Goal: Information Seeking & Learning: Learn about a topic

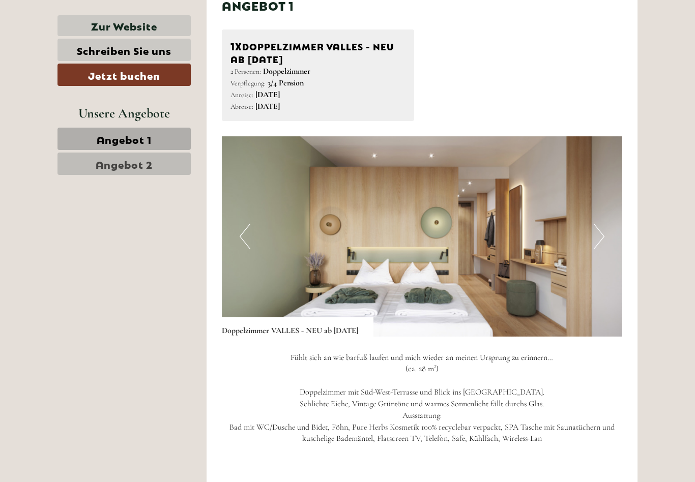
scroll to position [523, 0]
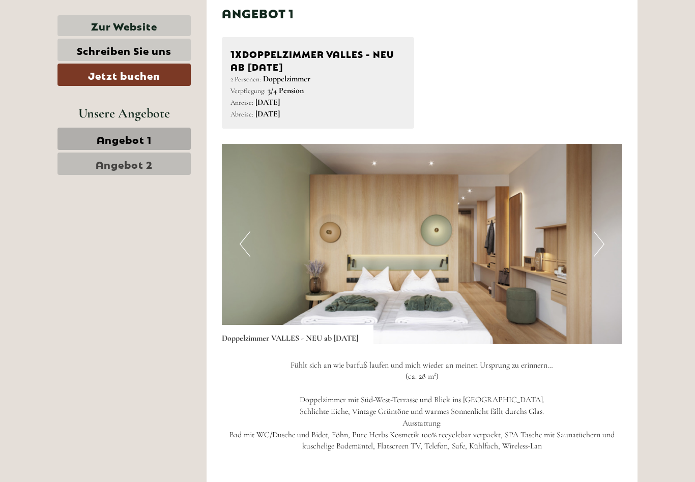
click at [602, 245] on button "Next" at bounding box center [598, 243] width 11 height 25
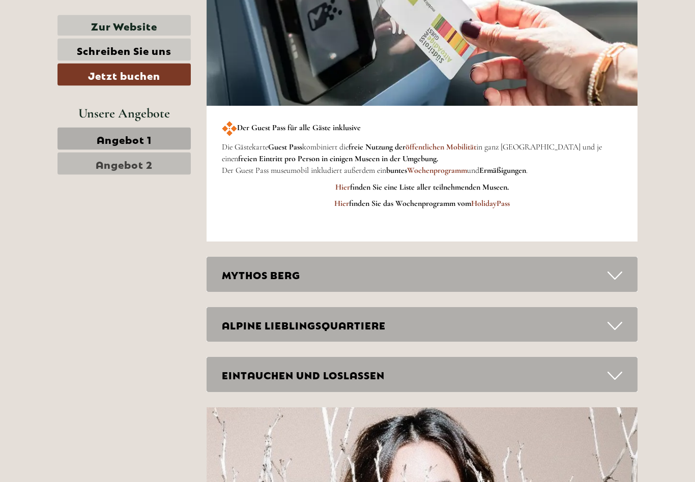
scroll to position [2101, 0]
click at [615, 267] on icon at bounding box center [614, 275] width 15 height 17
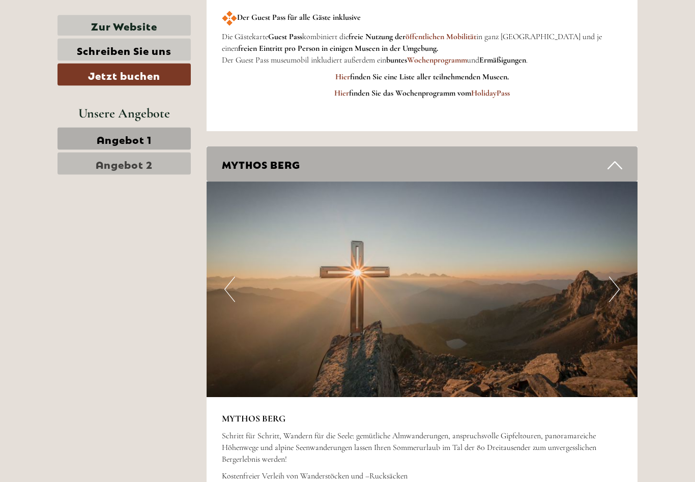
scroll to position [2269, 0]
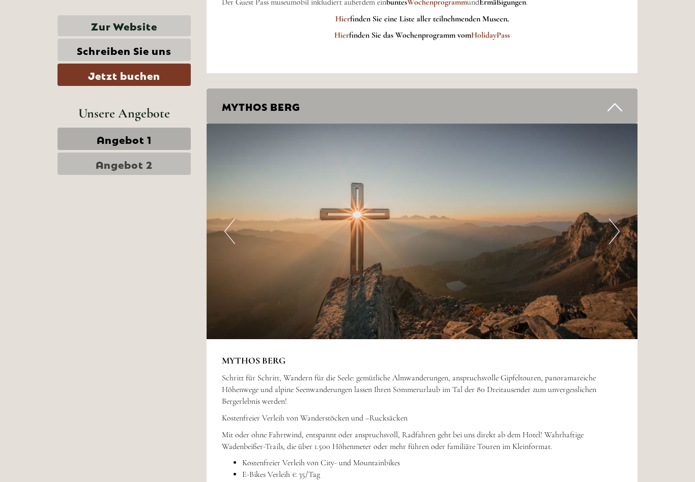
click at [613, 222] on button "Next" at bounding box center [614, 231] width 11 height 25
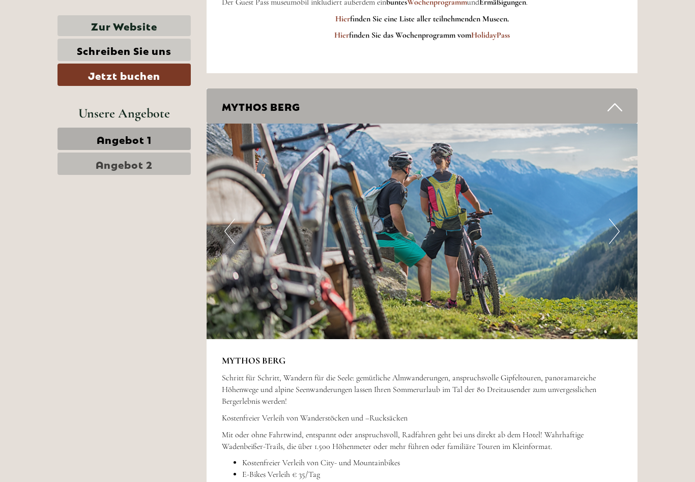
click at [610, 219] on button "Next" at bounding box center [614, 231] width 11 height 25
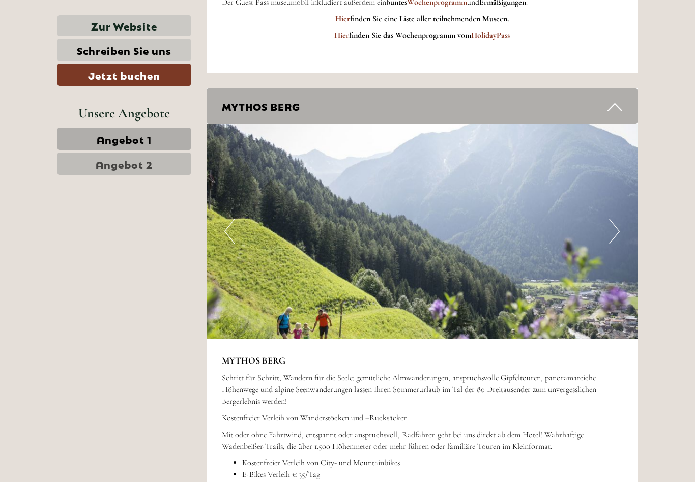
click at [613, 219] on button "Next" at bounding box center [614, 231] width 11 height 25
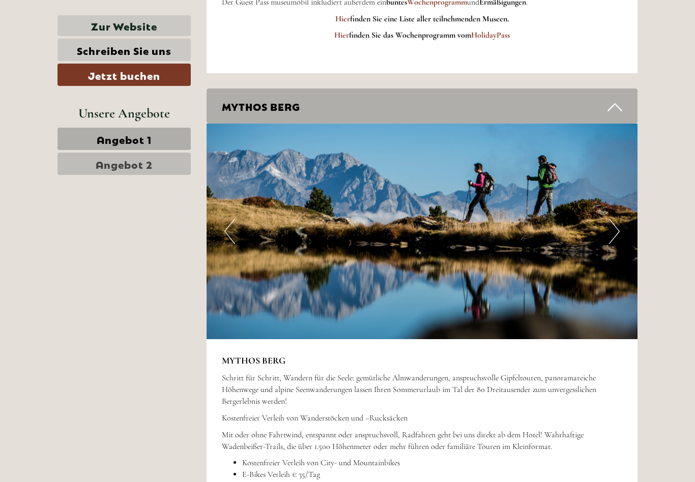
click at [614, 219] on button "Next" at bounding box center [614, 231] width 11 height 25
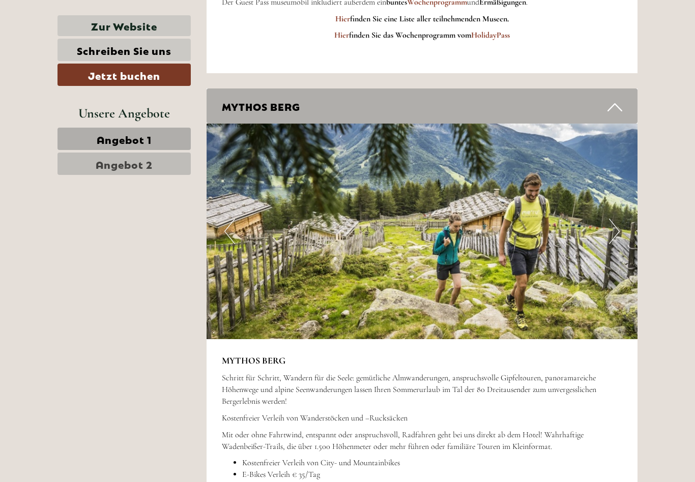
click at [612, 219] on button "Next" at bounding box center [614, 231] width 11 height 25
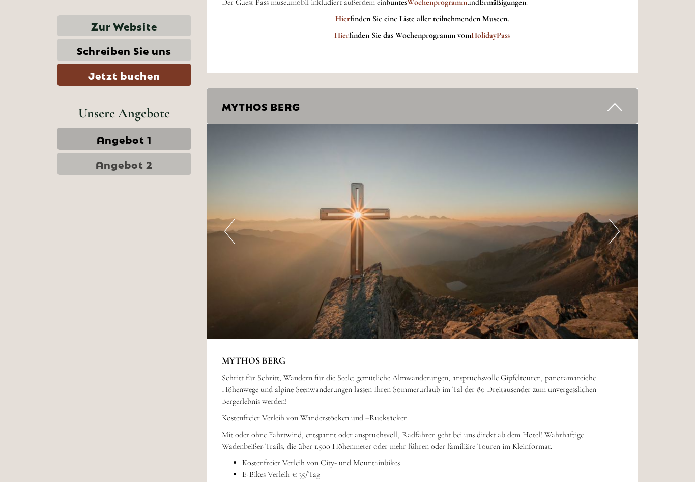
click at [614, 219] on button "Next" at bounding box center [614, 231] width 11 height 25
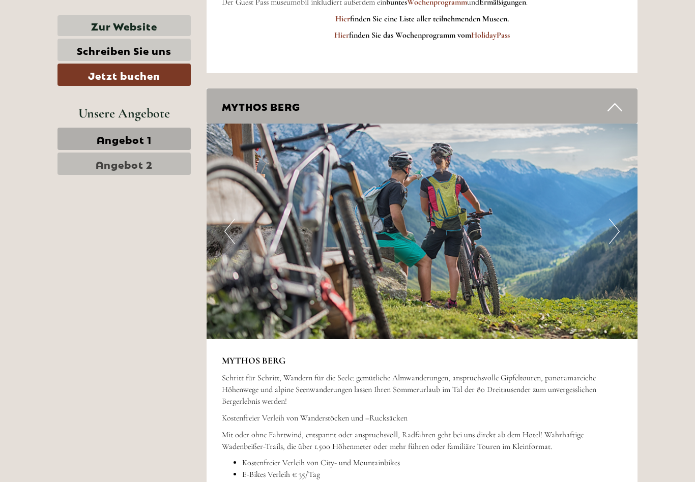
click at [617, 219] on button "Next" at bounding box center [614, 231] width 11 height 25
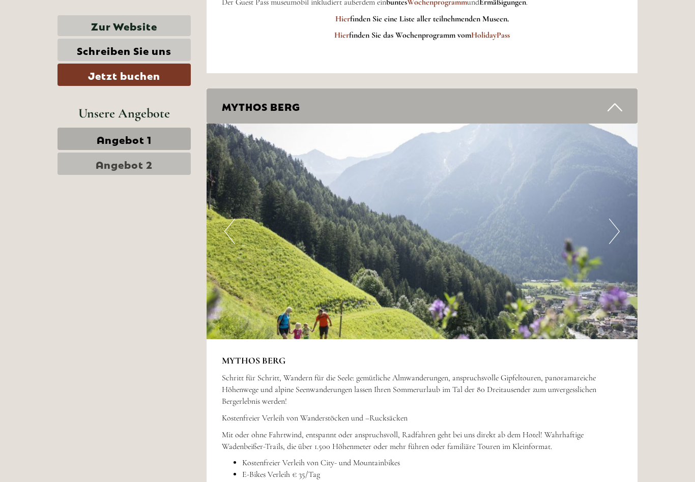
click at [611, 219] on button "Next" at bounding box center [614, 231] width 11 height 25
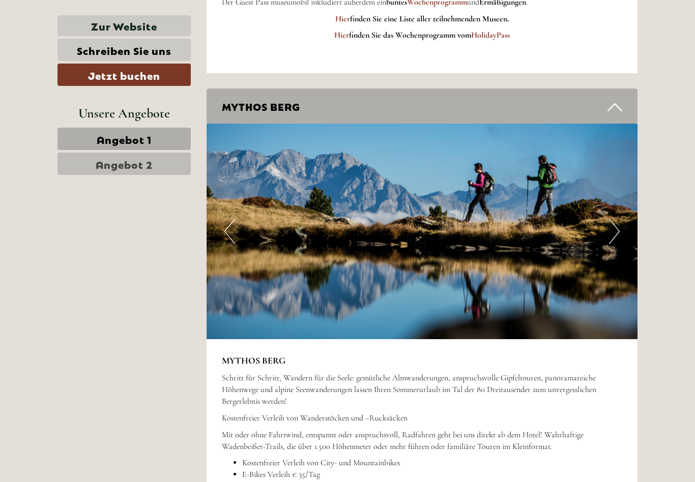
click at [608, 221] on img at bounding box center [421, 232] width 431 height 216
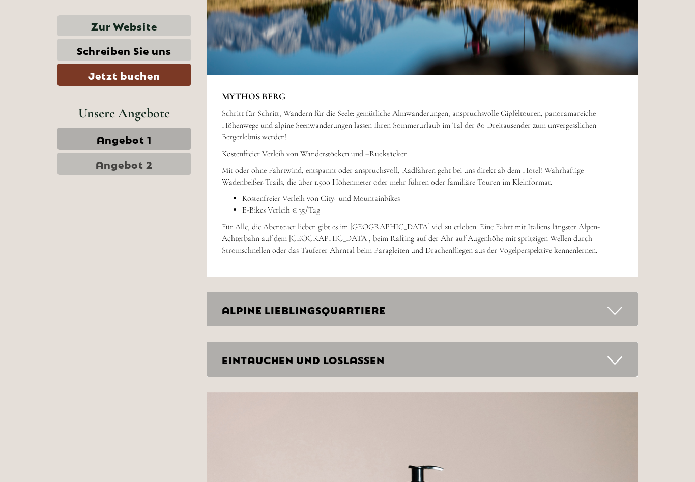
click at [615, 302] on icon at bounding box center [614, 310] width 15 height 17
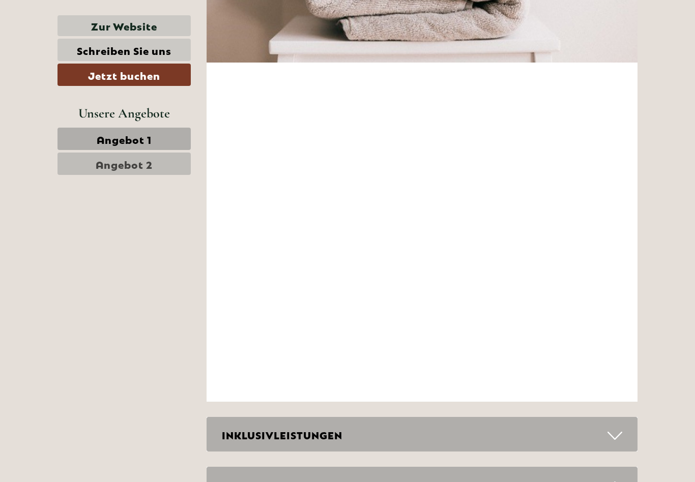
scroll to position [3696, 0]
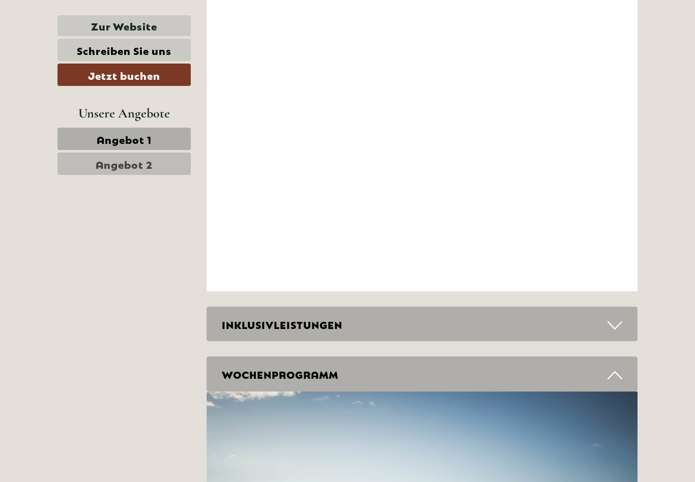
click at [615, 317] on icon at bounding box center [614, 325] width 15 height 17
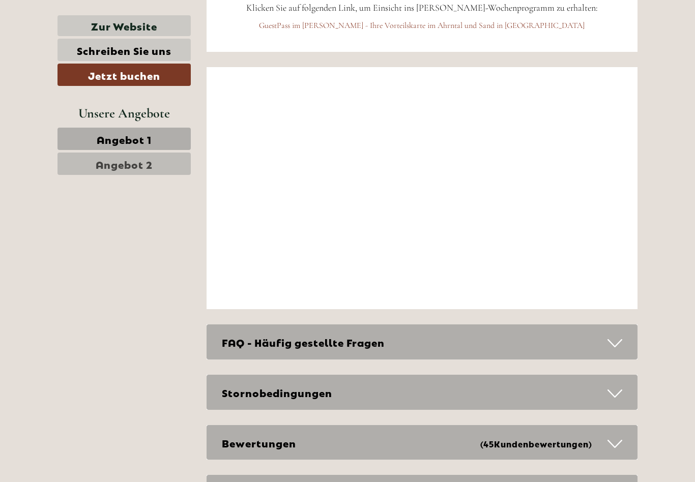
scroll to position [4934, 0]
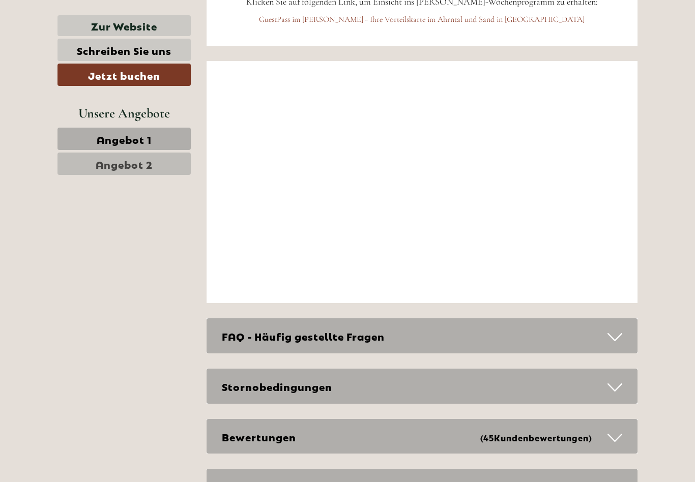
click at [615, 329] on icon at bounding box center [614, 337] width 15 height 17
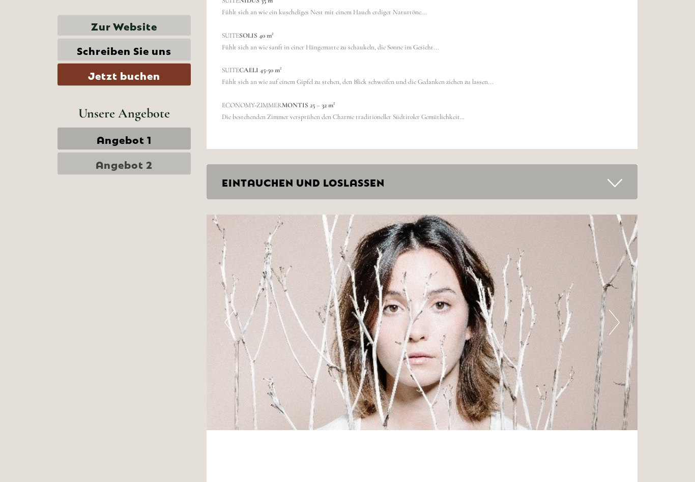
scroll to position [3315, 0]
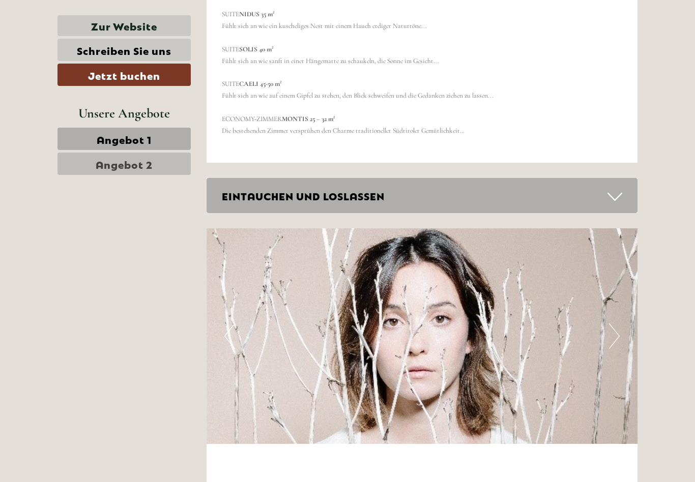
click at [611, 323] on button "Next" at bounding box center [614, 335] width 11 height 25
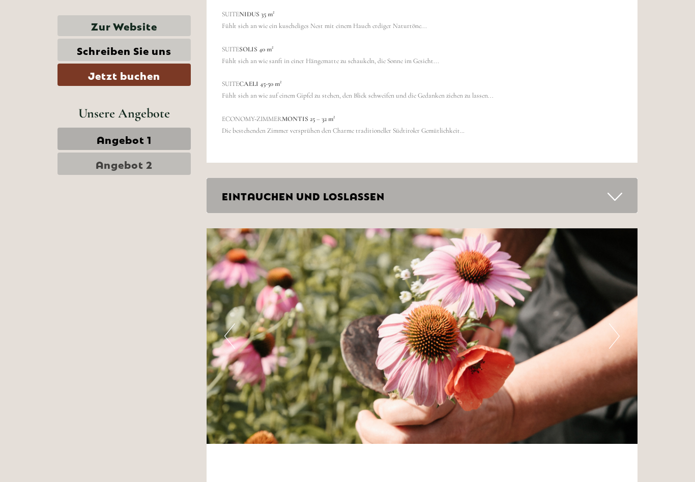
click at [616, 323] on button "Next" at bounding box center [614, 335] width 11 height 25
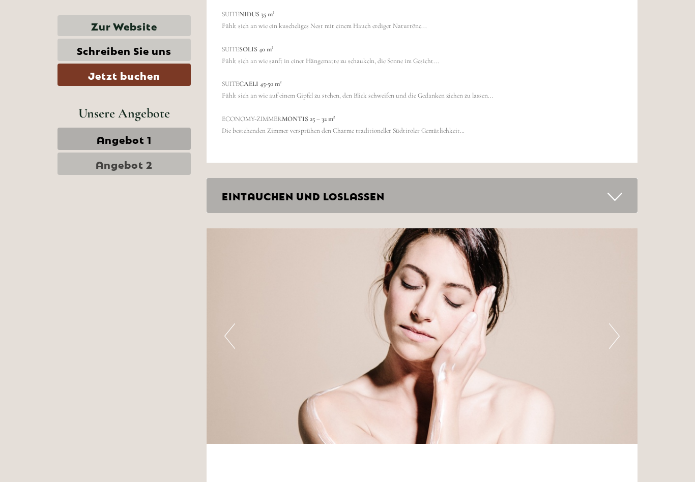
click at [616, 323] on button "Next" at bounding box center [614, 335] width 11 height 25
click at [609, 323] on button "Next" at bounding box center [614, 335] width 11 height 25
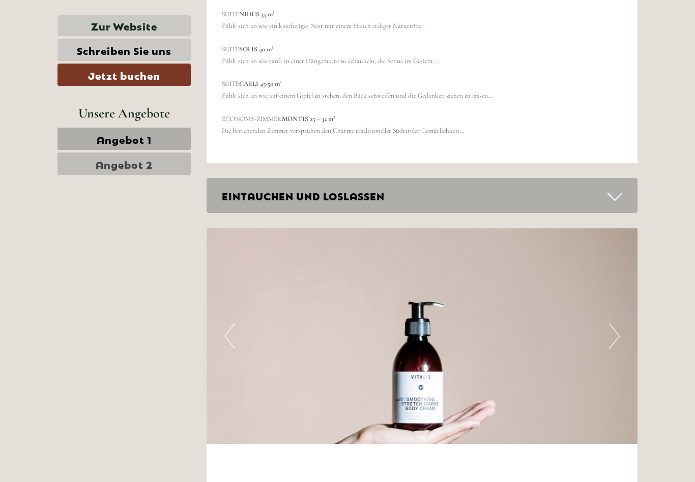
click at [615, 323] on button "Next" at bounding box center [614, 335] width 11 height 25
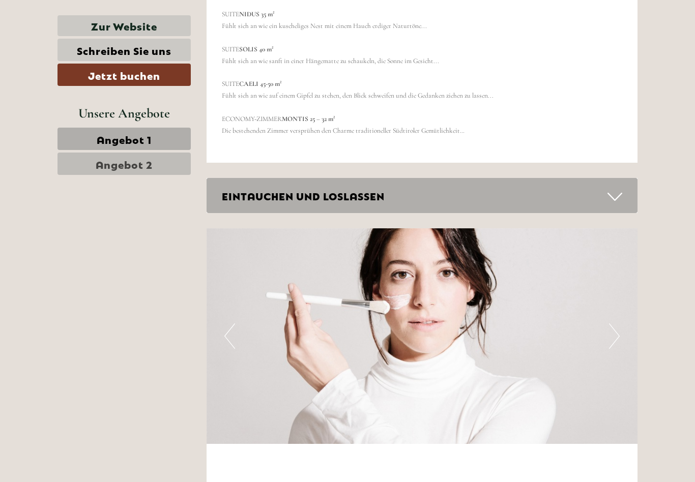
click at [613, 323] on button "Next" at bounding box center [614, 335] width 11 height 25
click at [612, 323] on button "Next" at bounding box center [614, 335] width 11 height 25
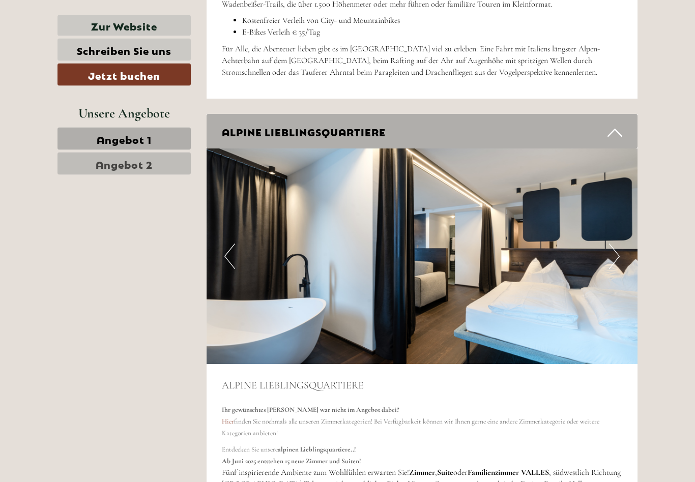
scroll to position [2700, 0]
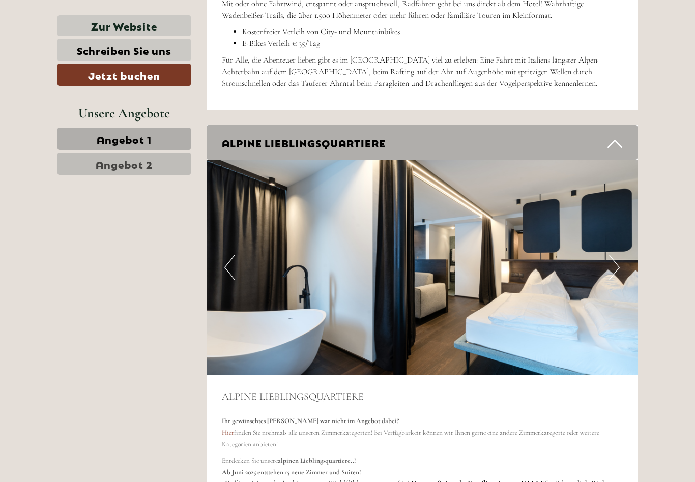
click at [611, 255] on button "Next" at bounding box center [614, 267] width 11 height 25
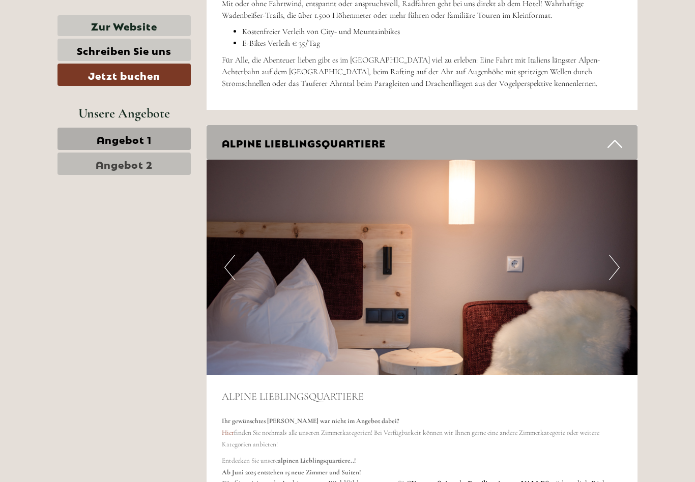
click at [613, 255] on button "Next" at bounding box center [614, 267] width 11 height 25
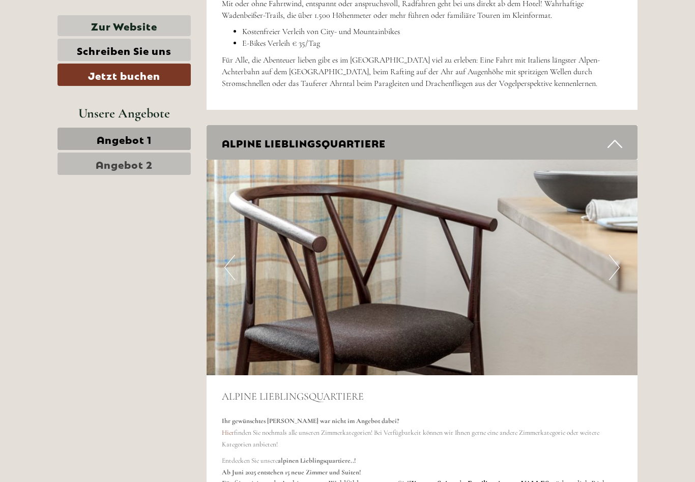
click at [613, 255] on button "Next" at bounding box center [614, 267] width 11 height 25
click at [619, 255] on button "Next" at bounding box center [614, 267] width 11 height 25
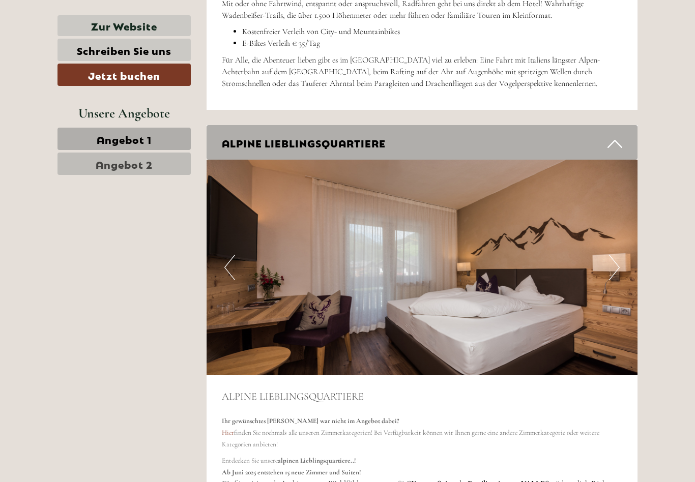
click at [613, 255] on button "Next" at bounding box center [614, 267] width 11 height 25
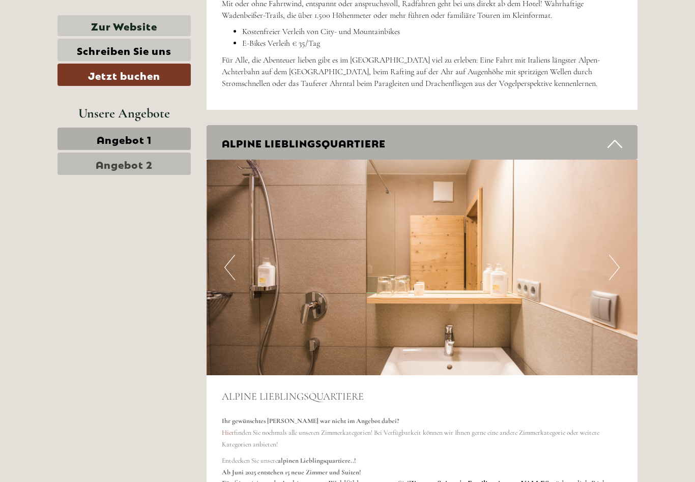
click at [616, 255] on button "Next" at bounding box center [614, 267] width 11 height 25
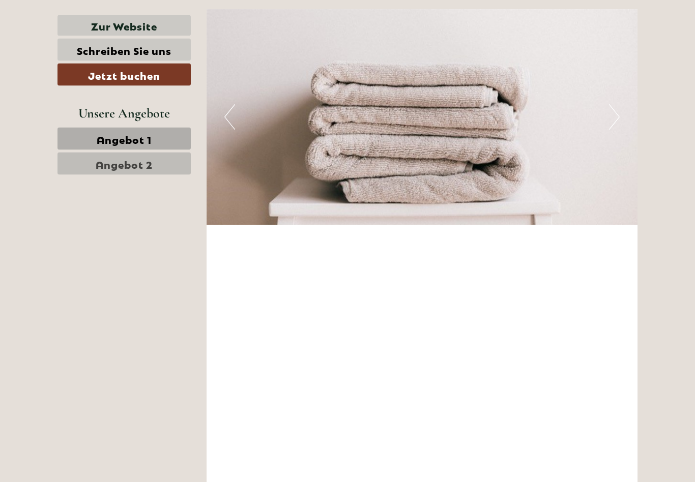
scroll to position [3532, 0]
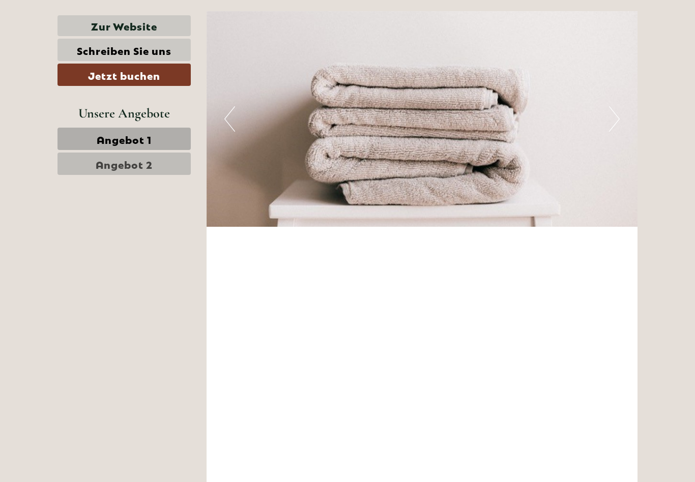
click at [134, 27] on link "Zur Website" at bounding box center [123, 25] width 133 height 21
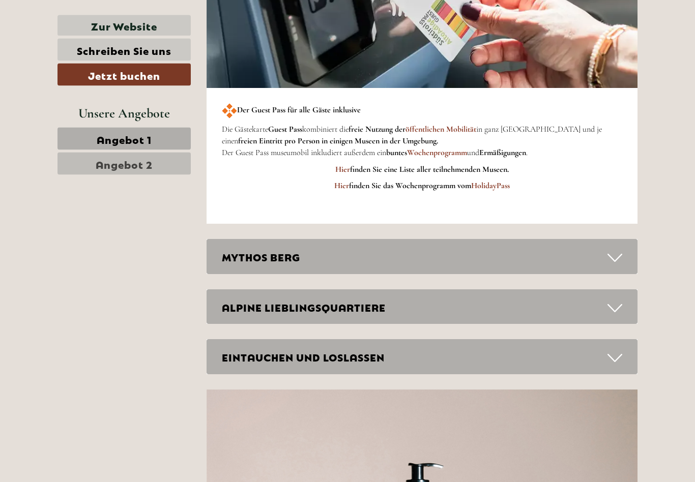
click at [616, 250] on icon at bounding box center [614, 258] width 15 height 17
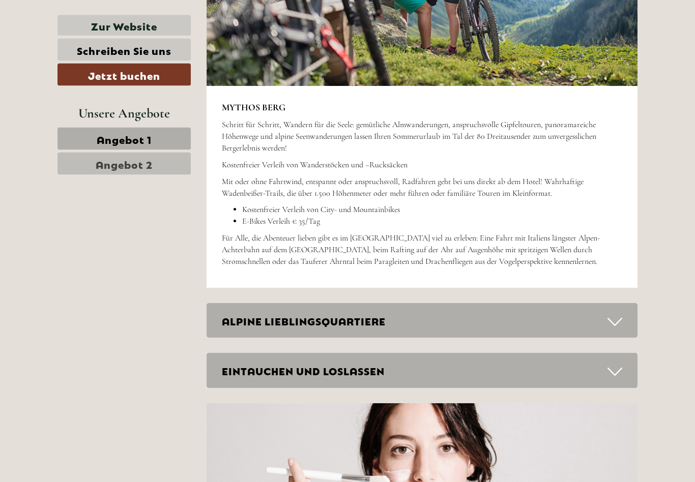
click at [616, 314] on icon at bounding box center [614, 322] width 15 height 17
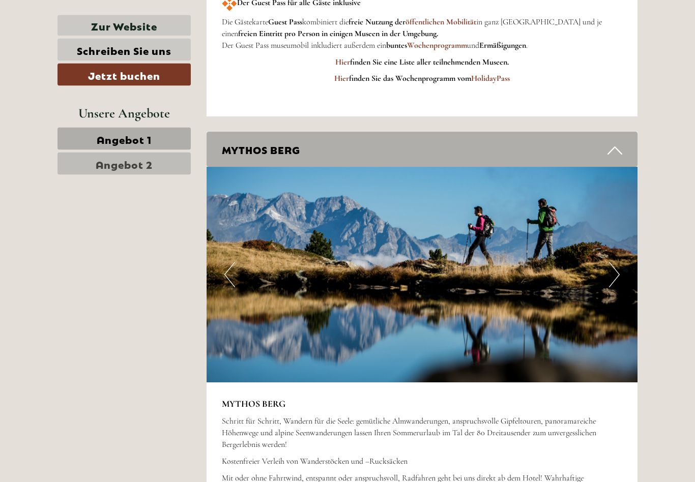
scroll to position [2220, 0]
